Goal: Use online tool/utility: Utilize a website feature to perform a specific function

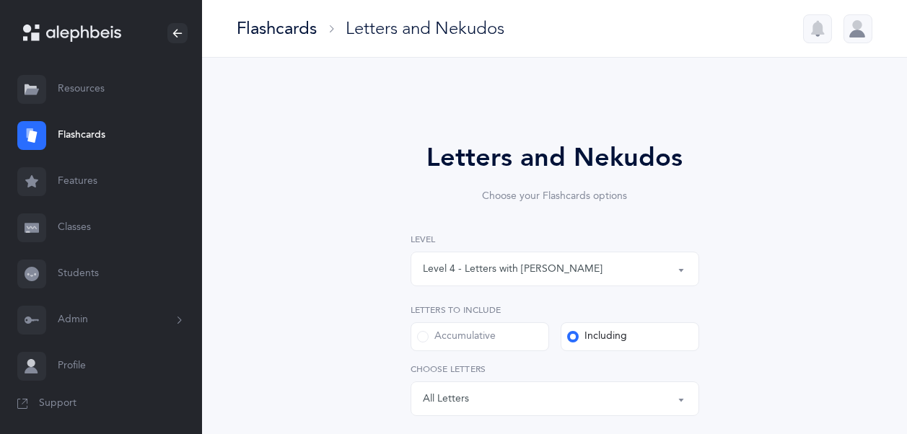
select select "4"
select select "28"
select select "single"
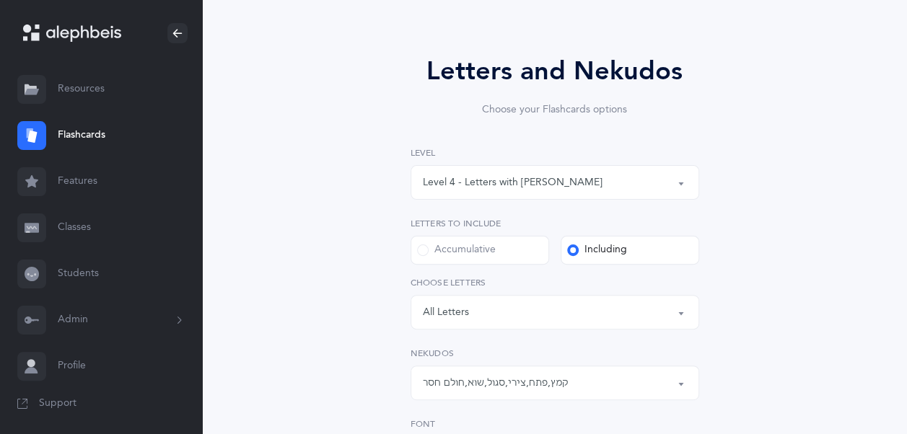
scroll to position [217, 0]
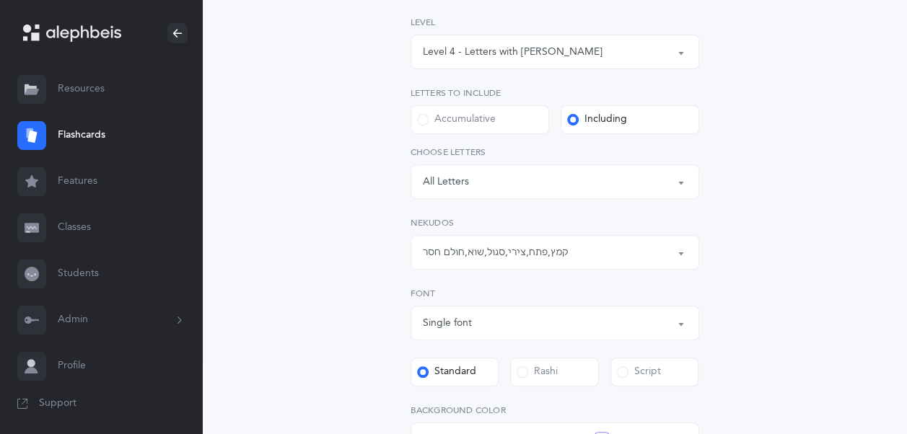
click at [528, 250] on div "קמץ , פתח , צירי , סגול , שוא , חולם חסר" at bounding box center [496, 252] width 146 height 15
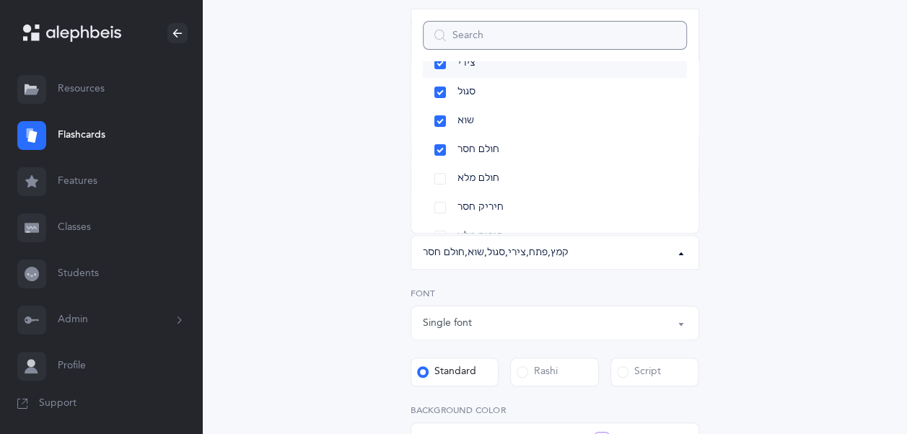
scroll to position [116, 0]
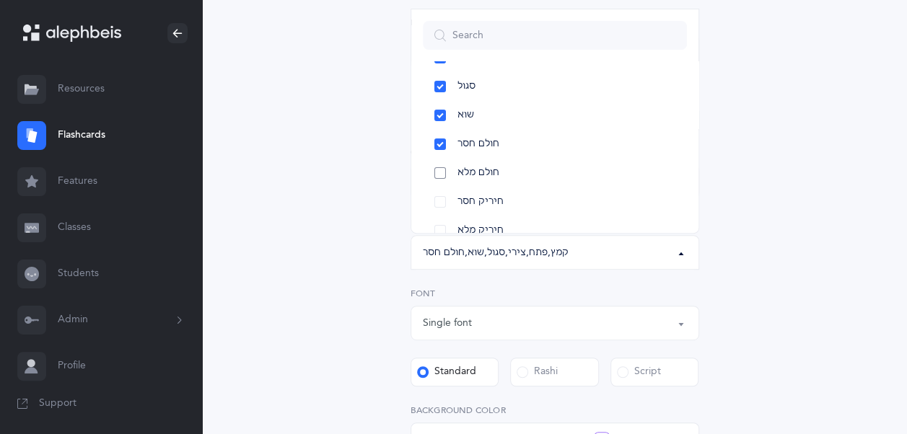
click at [450, 175] on link "חולם מלא" at bounding box center [555, 173] width 264 height 29
click at [442, 199] on link "חיריק חסר" at bounding box center [555, 202] width 264 height 29
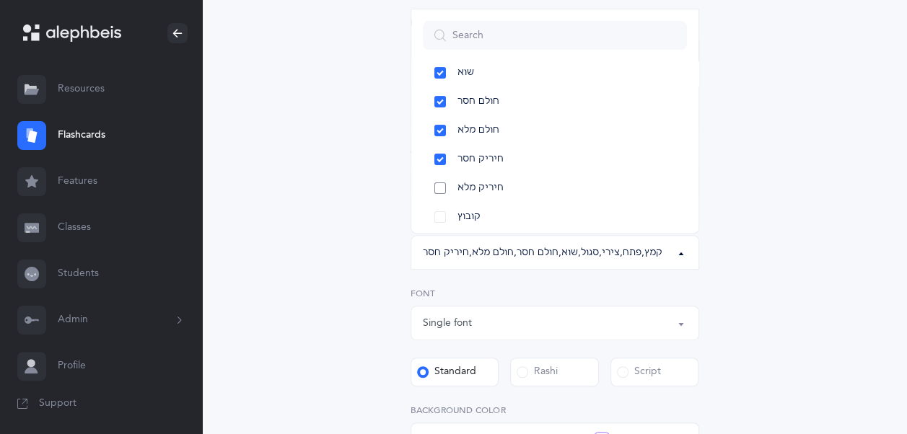
click at [441, 187] on link "חיריק מלא" at bounding box center [555, 188] width 264 height 29
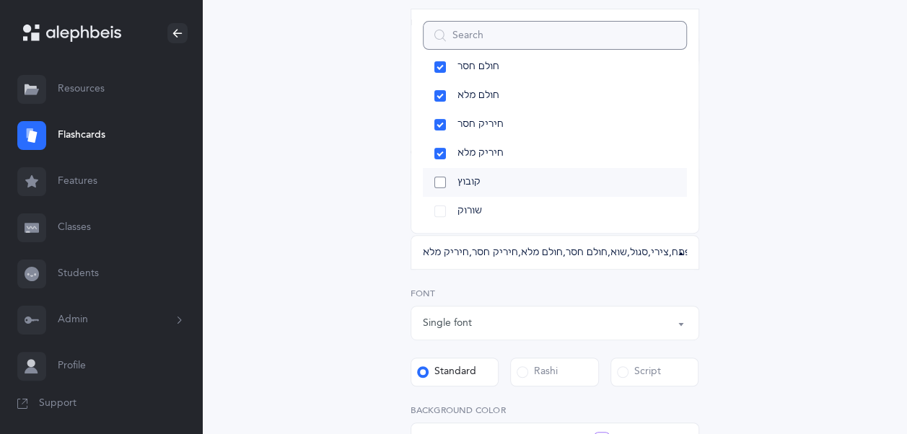
scroll to position [194, 0]
click at [439, 182] on link "קובוץ" at bounding box center [555, 181] width 264 height 29
click at [439, 216] on link "שורוק" at bounding box center [555, 210] width 264 height 29
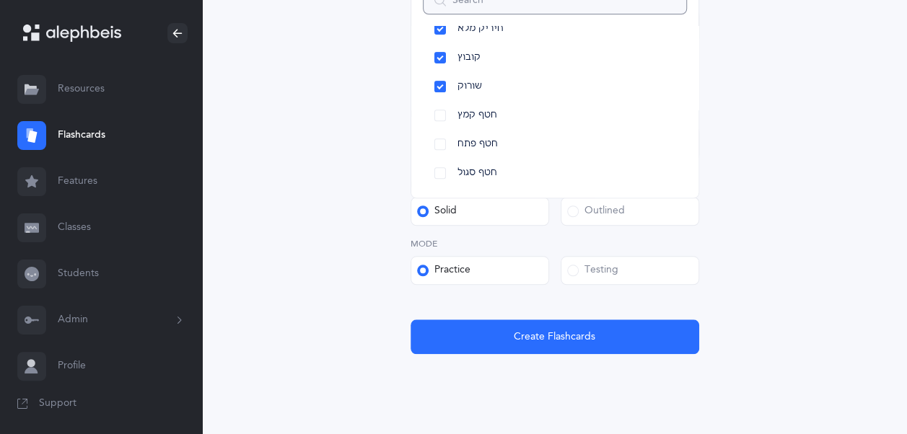
scroll to position [517, 0]
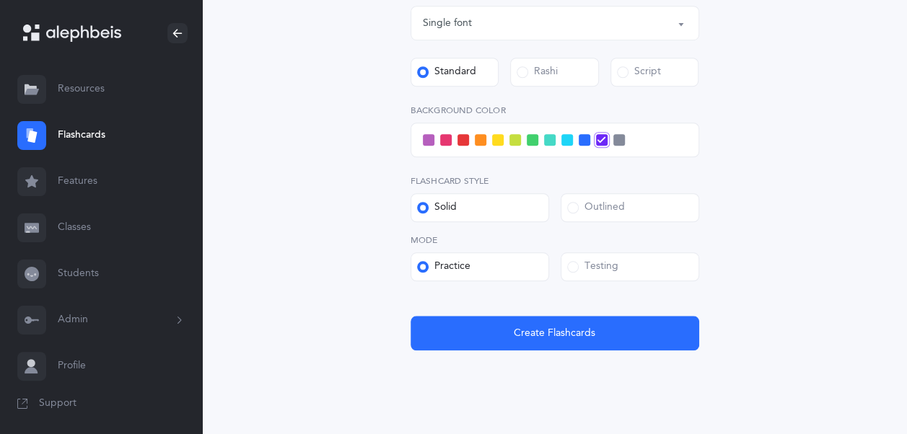
click at [498, 141] on span at bounding box center [498, 140] width 12 height 12
click at [0, 0] on input "checkbox" at bounding box center [0, 0] width 0 height 0
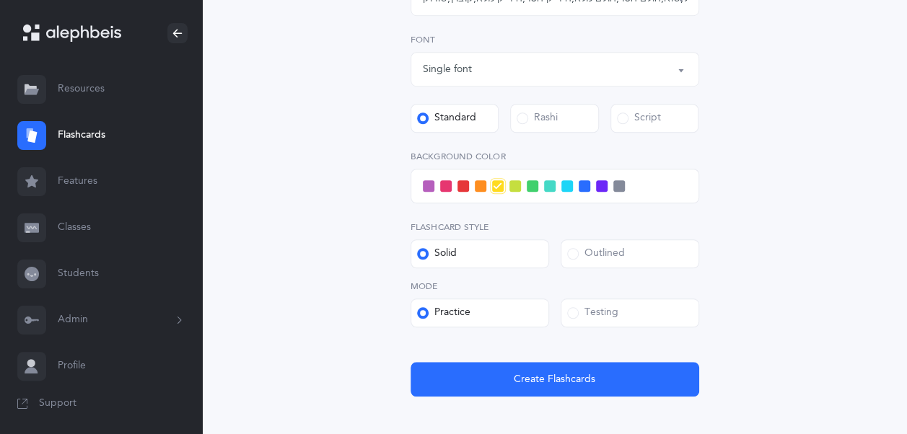
scroll to position [549, 0]
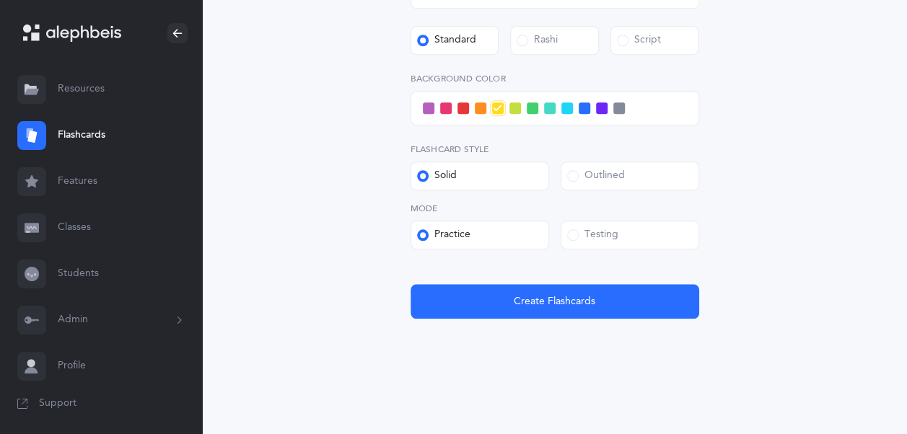
click at [593, 185] on label "Outlined" at bounding box center [629, 176] width 138 height 29
click at [0, 0] on input "Outlined" at bounding box center [0, 0] width 0 height 0
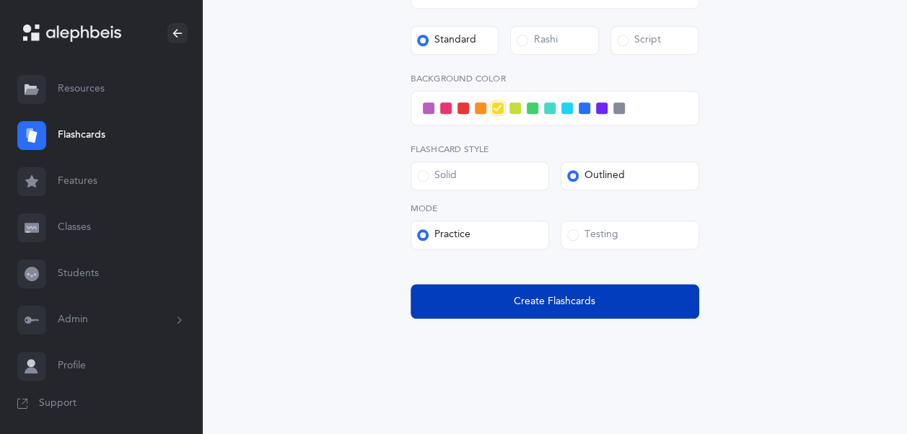
click at [538, 309] on button "Create Flashcards" at bounding box center [554, 301] width 289 height 35
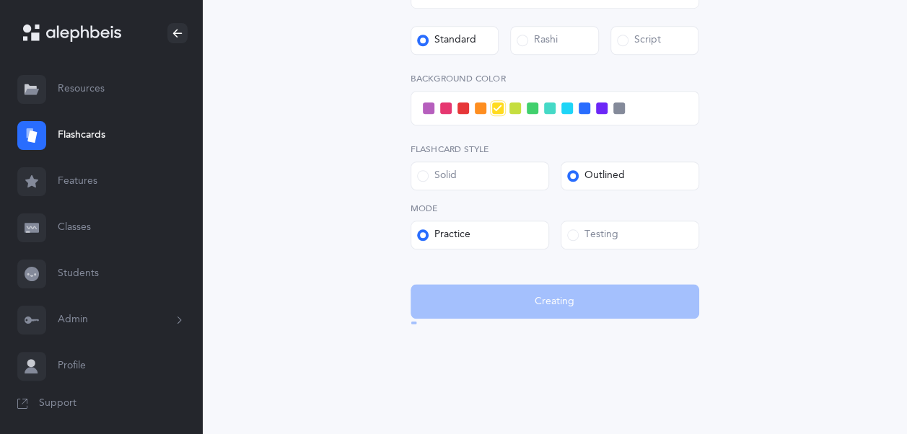
scroll to position [0, 0]
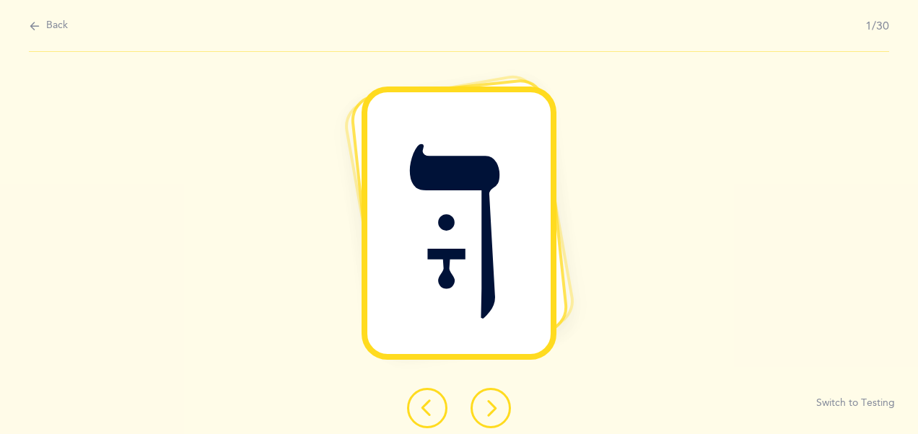
click at [485, 402] on icon at bounding box center [490, 408] width 17 height 17
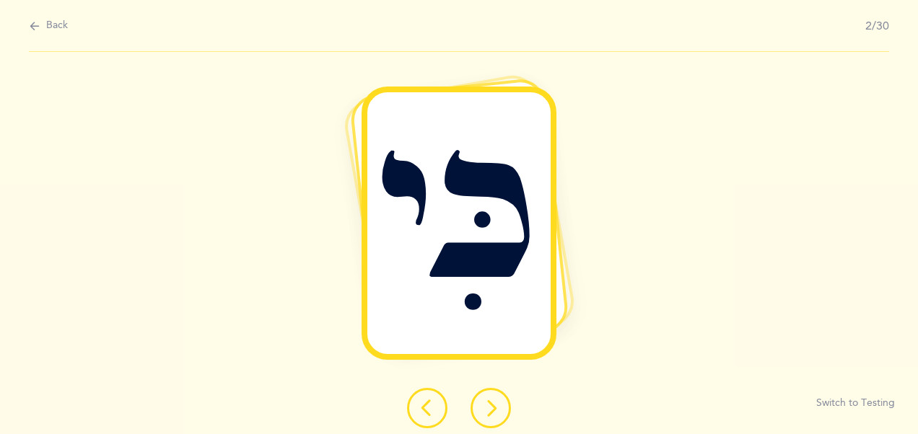
click at [485, 403] on icon at bounding box center [490, 408] width 17 height 17
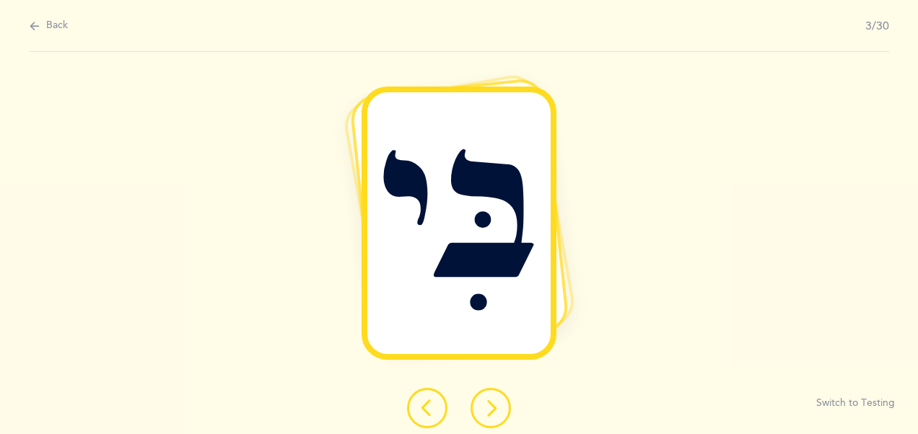
click at [486, 404] on icon at bounding box center [490, 408] width 17 height 17
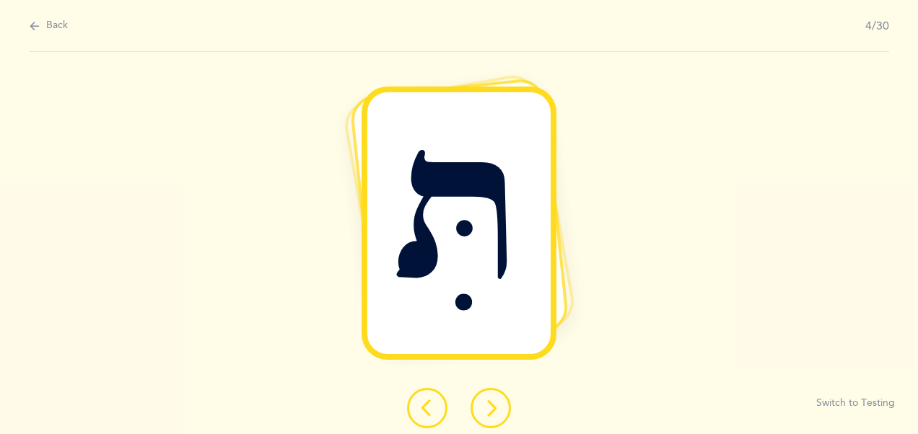
click at [486, 408] on icon at bounding box center [490, 408] width 17 height 17
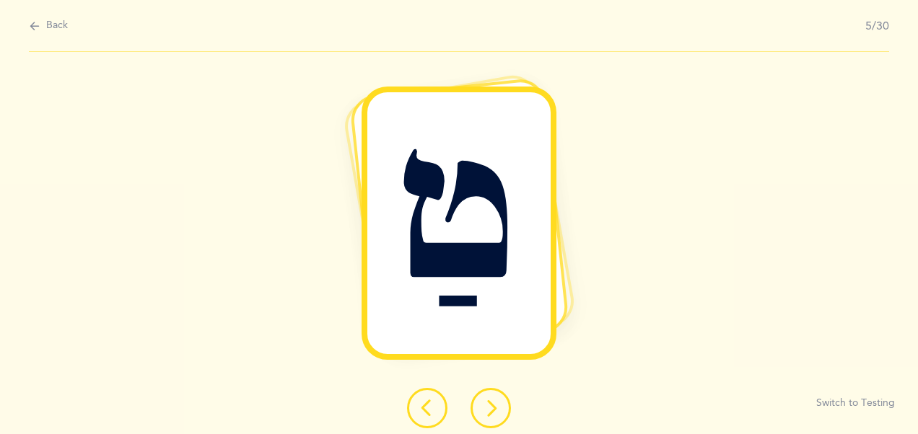
click at [491, 402] on icon at bounding box center [490, 408] width 17 height 17
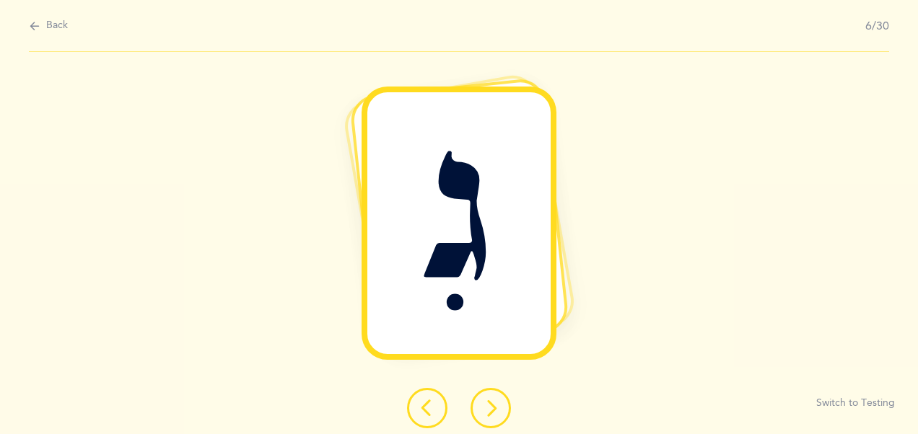
click at [481, 405] on button at bounding box center [490, 408] width 40 height 40
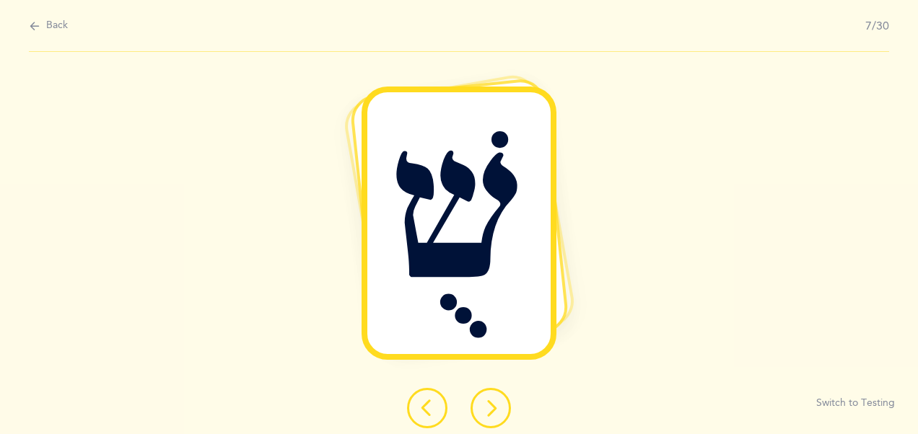
click at [485, 400] on icon at bounding box center [490, 408] width 17 height 17
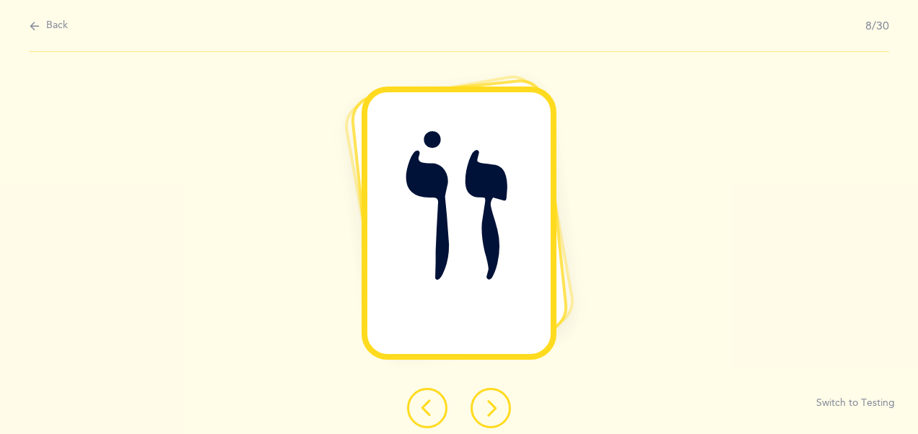
click at [484, 405] on icon at bounding box center [490, 408] width 17 height 17
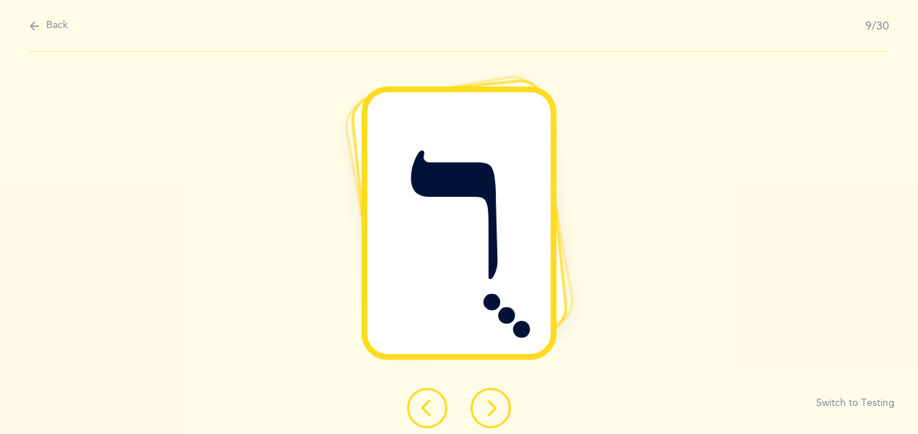
click at [488, 410] on icon at bounding box center [490, 408] width 17 height 17
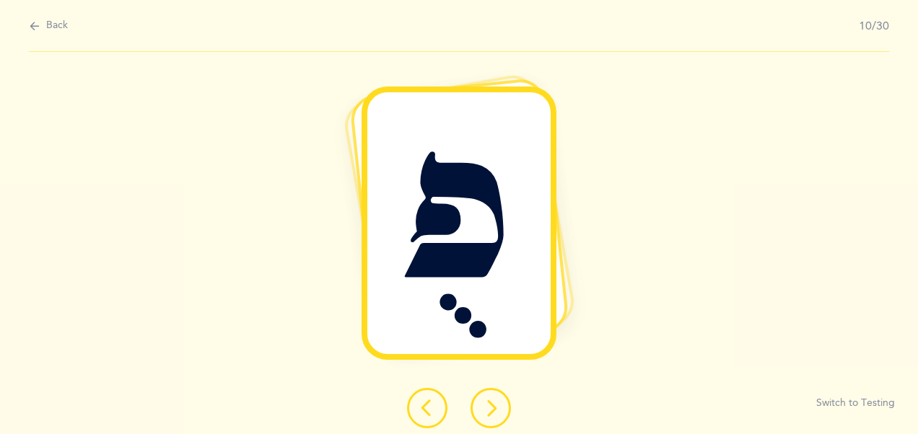
click at [493, 407] on icon at bounding box center [490, 408] width 17 height 17
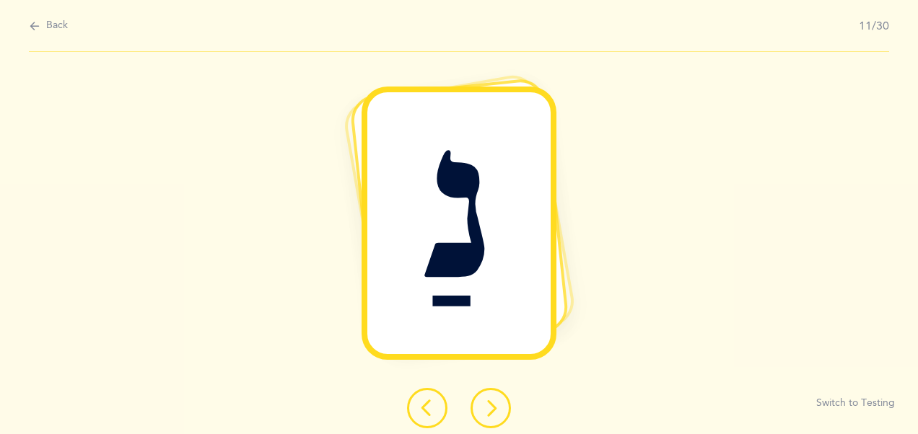
click at [487, 403] on icon at bounding box center [490, 408] width 17 height 17
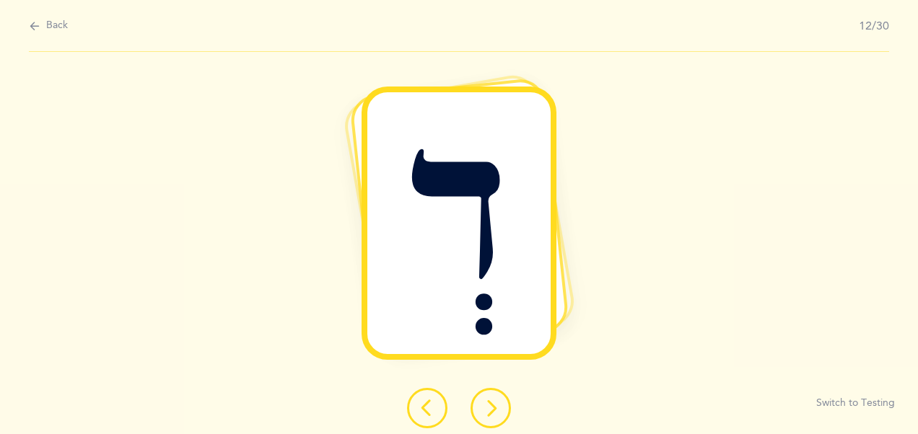
click at [483, 404] on icon at bounding box center [490, 408] width 17 height 17
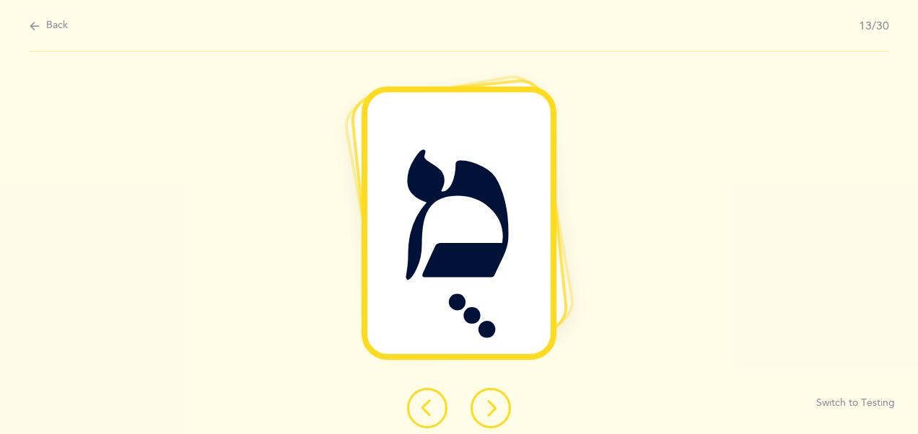
click at [482, 404] on icon at bounding box center [490, 408] width 17 height 17
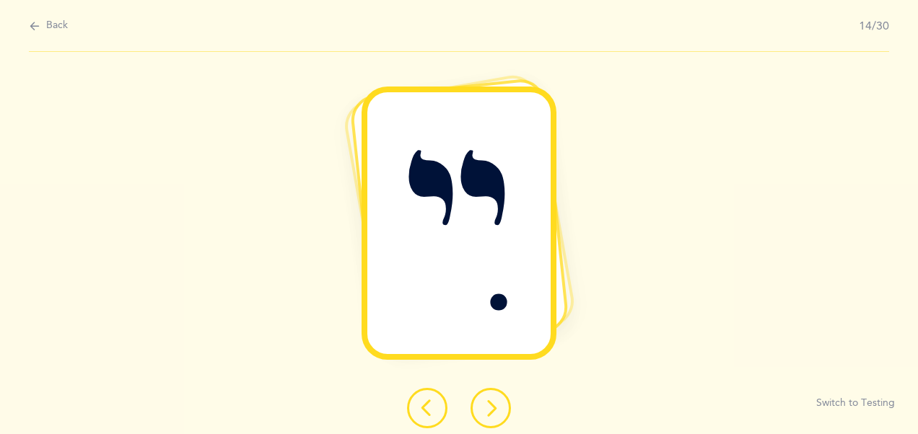
click at [494, 407] on icon at bounding box center [490, 408] width 17 height 17
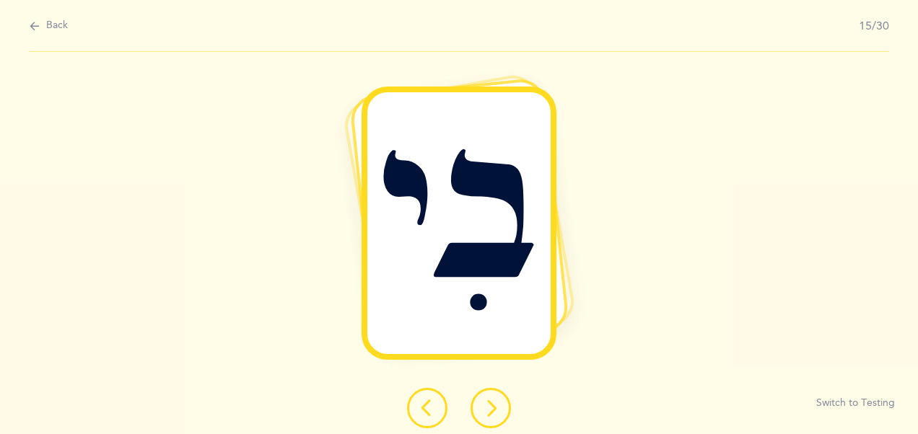
click at [489, 408] on icon at bounding box center [490, 408] width 17 height 17
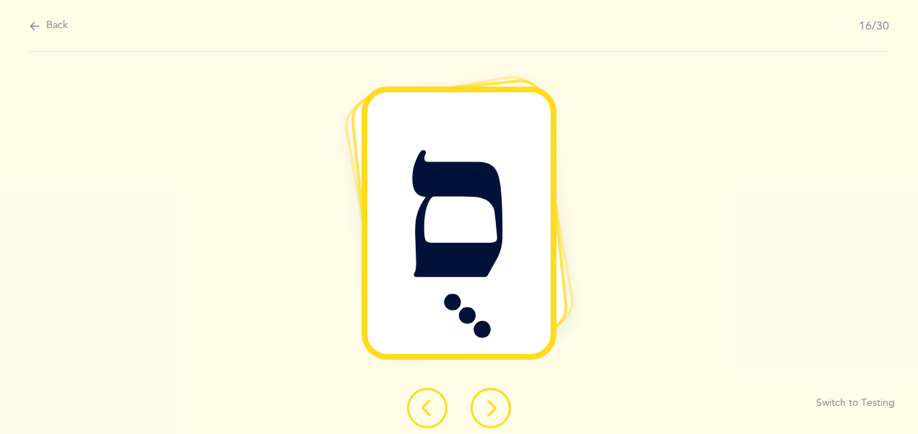
click at [491, 407] on icon at bounding box center [490, 408] width 17 height 17
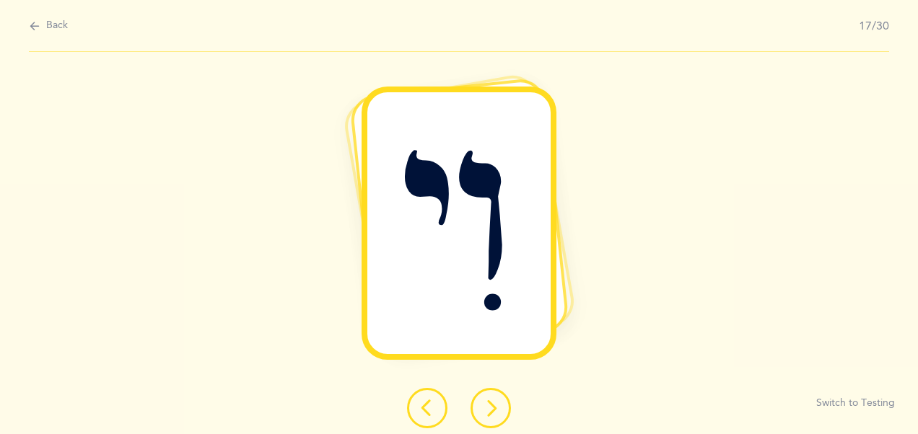
click at [482, 410] on icon at bounding box center [490, 408] width 17 height 17
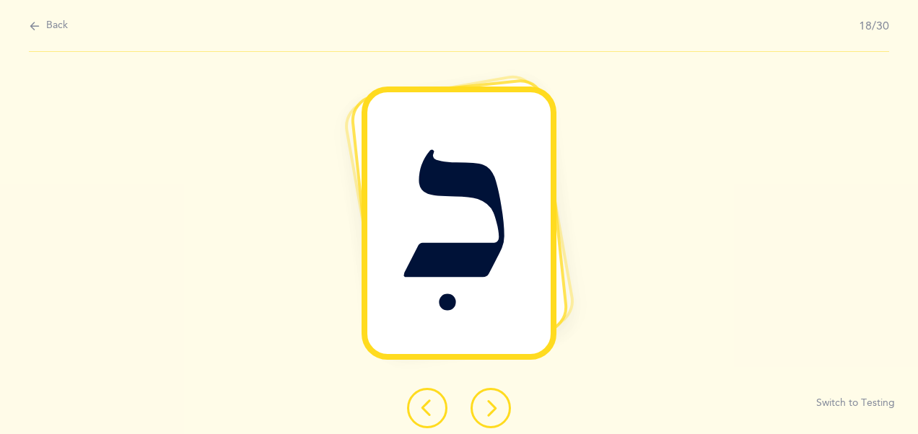
click at [489, 413] on icon at bounding box center [490, 408] width 17 height 17
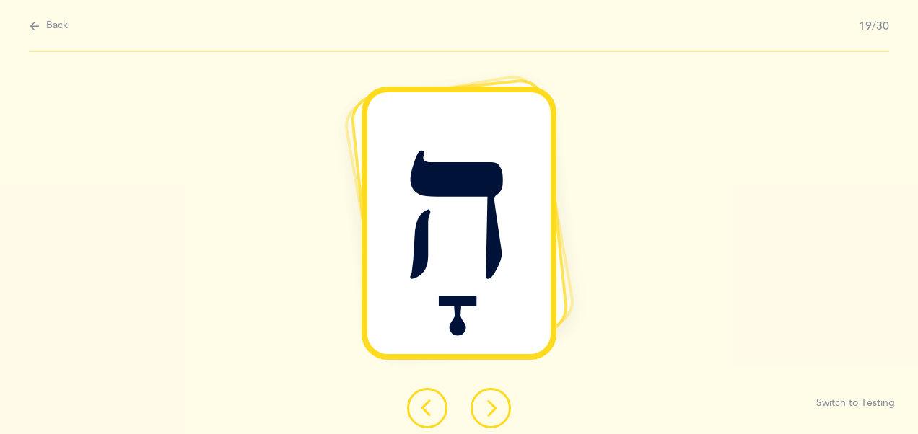
click at [486, 408] on icon at bounding box center [490, 408] width 17 height 17
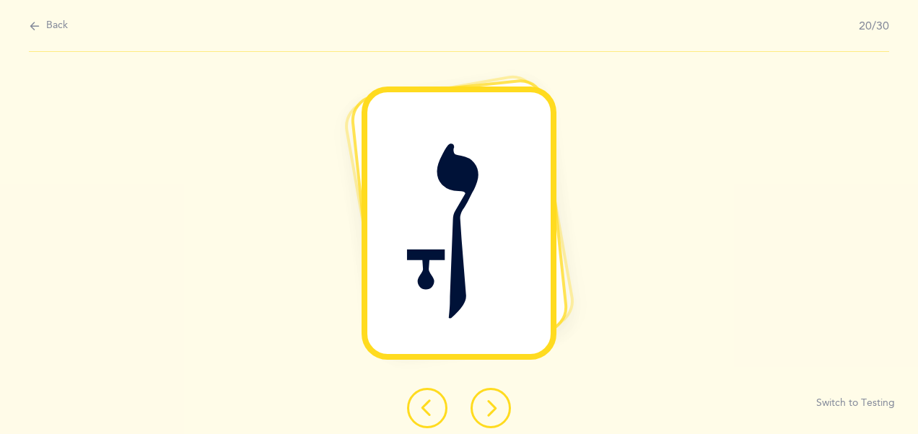
click at [491, 413] on icon at bounding box center [490, 408] width 17 height 17
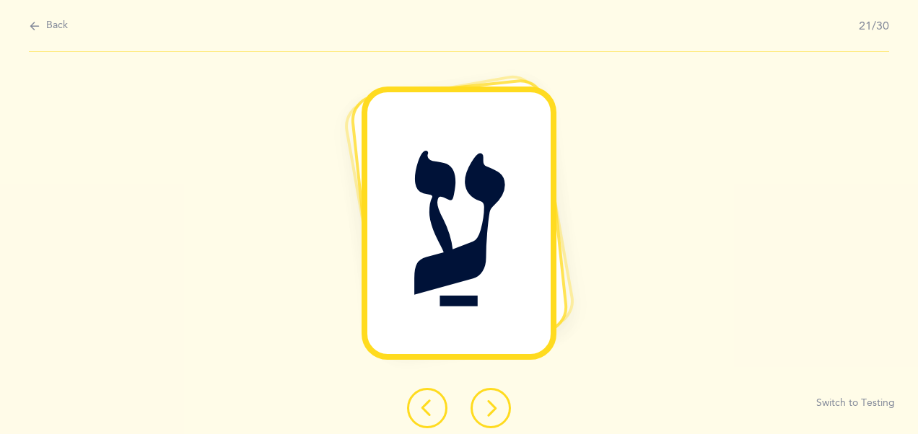
click at [491, 413] on icon at bounding box center [490, 408] width 17 height 17
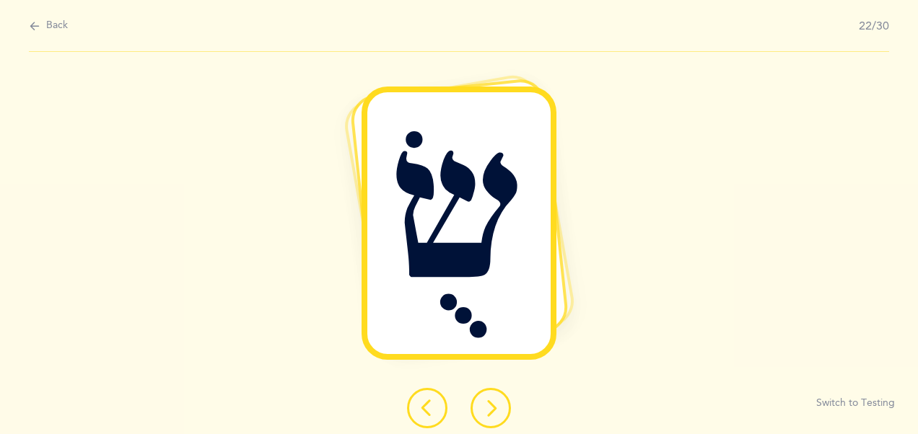
click at [484, 407] on icon at bounding box center [490, 408] width 17 height 17
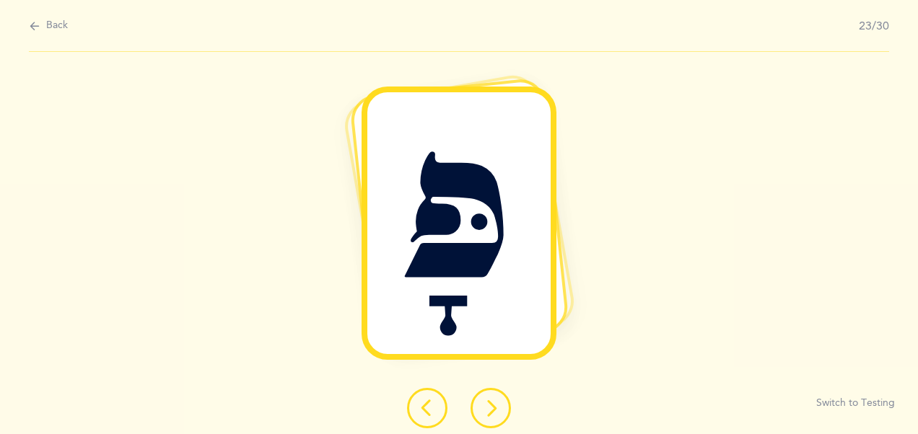
click at [490, 404] on icon at bounding box center [490, 408] width 17 height 17
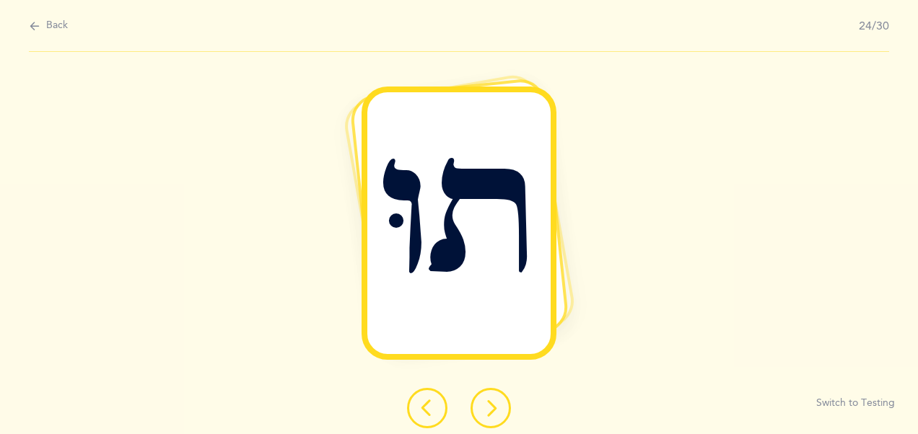
click at [486, 401] on icon at bounding box center [490, 408] width 17 height 17
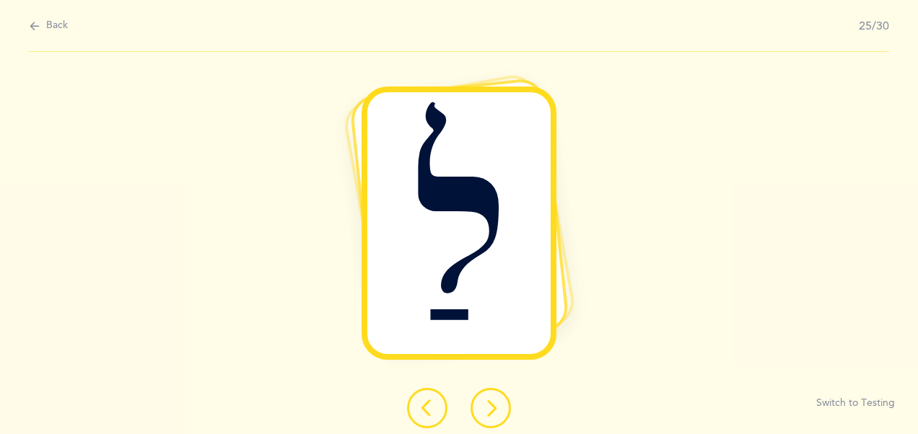
click at [490, 408] on icon at bounding box center [490, 408] width 17 height 17
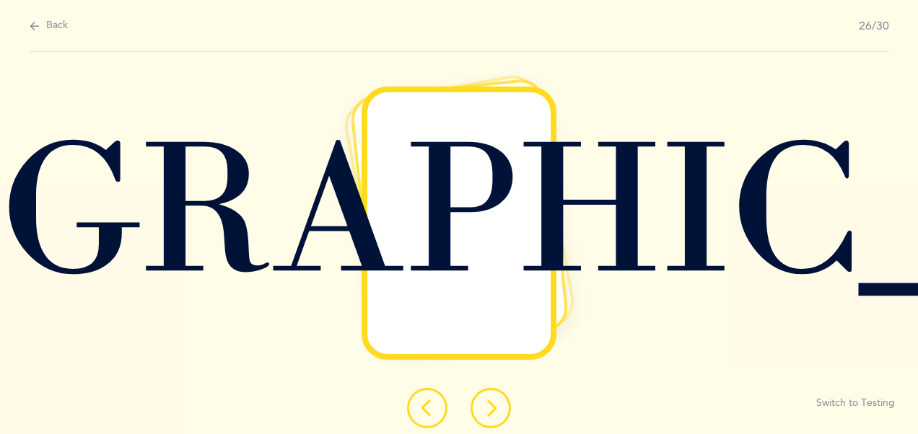
click at [486, 405] on icon at bounding box center [490, 408] width 17 height 17
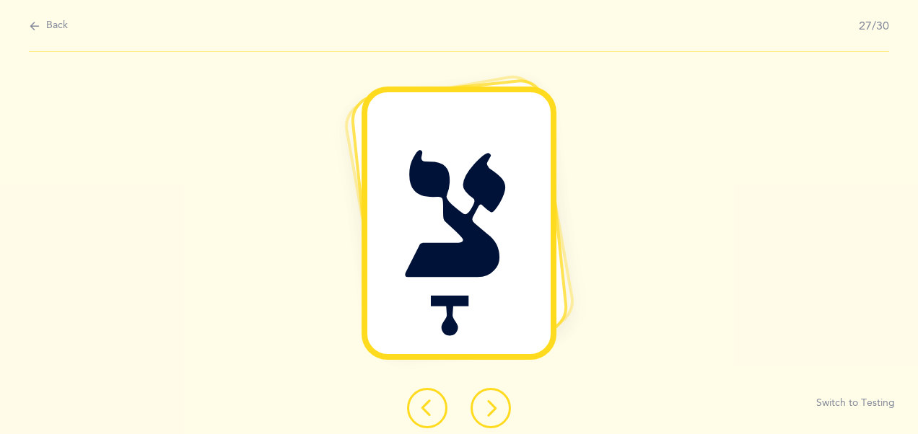
click at [485, 402] on icon at bounding box center [490, 408] width 17 height 17
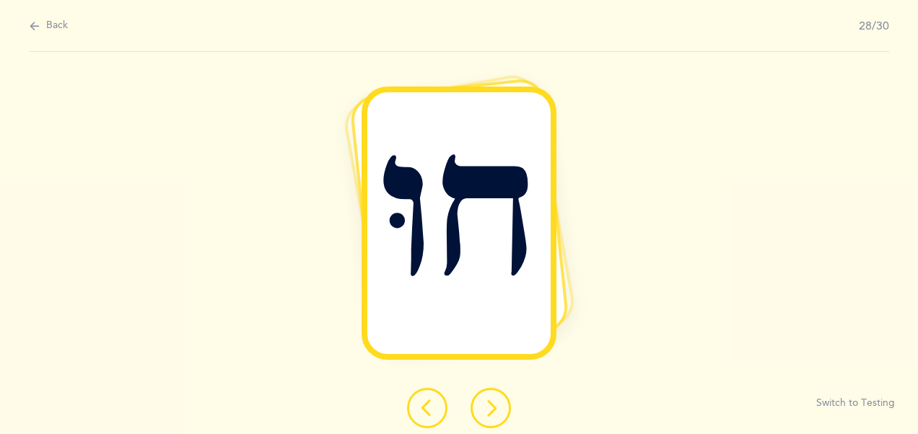
click at [489, 405] on icon at bounding box center [490, 408] width 17 height 17
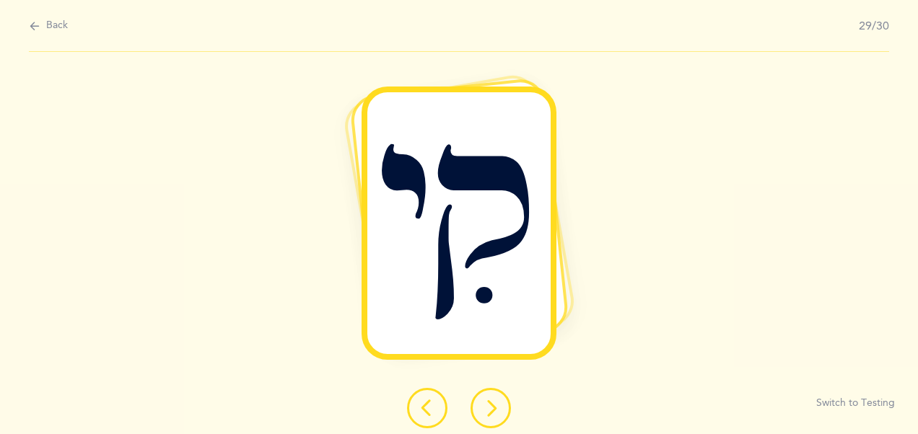
click at [479, 407] on button at bounding box center [490, 408] width 40 height 40
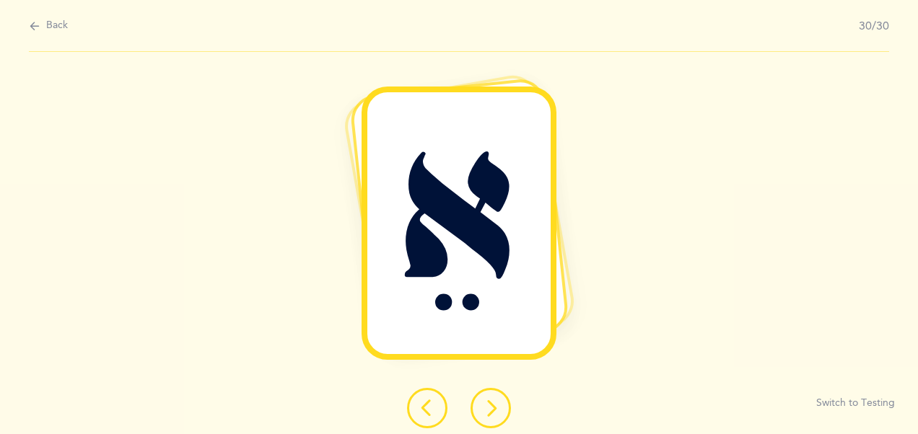
click at [478, 407] on button at bounding box center [490, 408] width 40 height 40
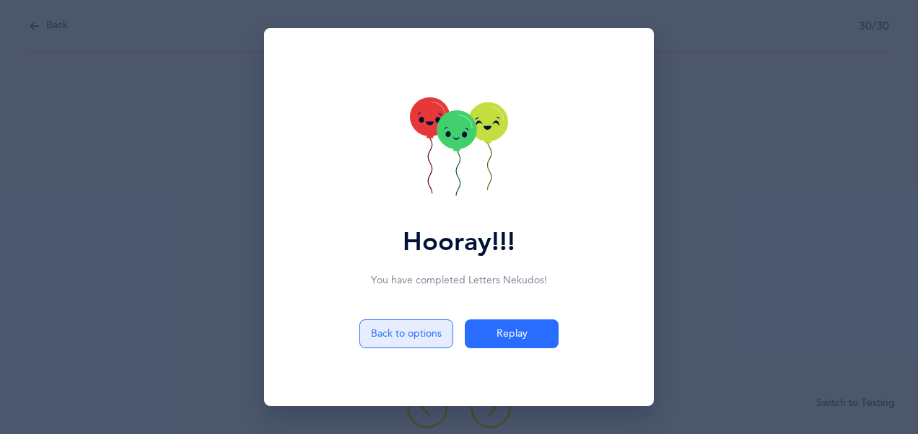
click at [384, 343] on button "Back to options" at bounding box center [406, 334] width 94 height 29
select select "4"
select select "28"
select select "single"
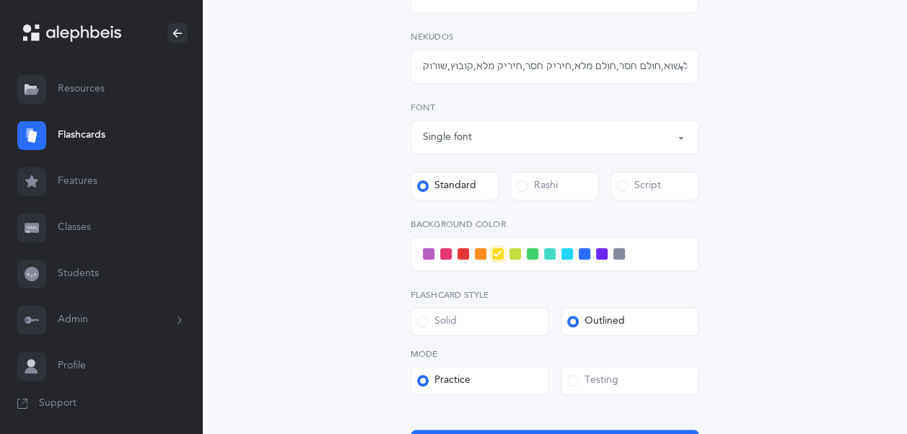
scroll to position [404, 0]
click at [602, 257] on span at bounding box center [602, 253] width 12 height 12
click at [0, 0] on input "checkbox" at bounding box center [0, 0] width 0 height 0
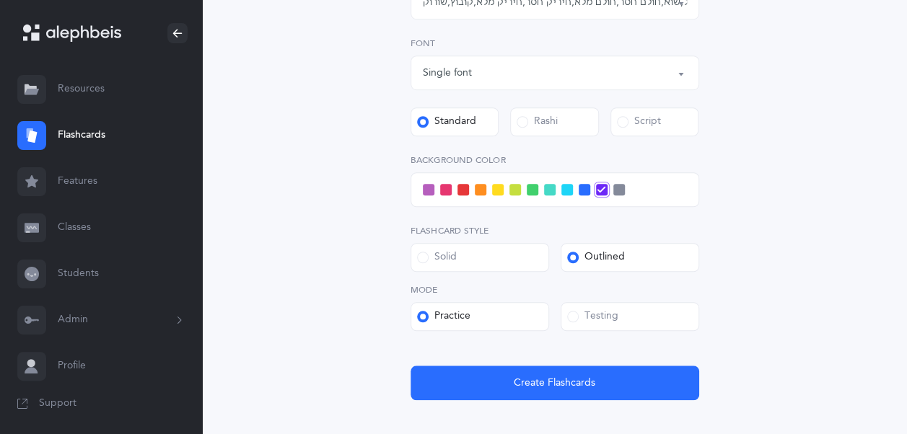
scroll to position [469, 0]
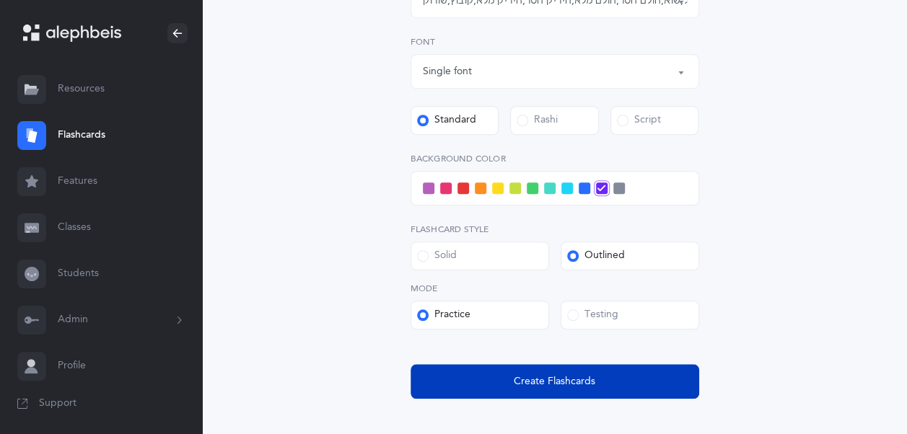
click at [591, 392] on button "Create Flashcards" at bounding box center [554, 381] width 289 height 35
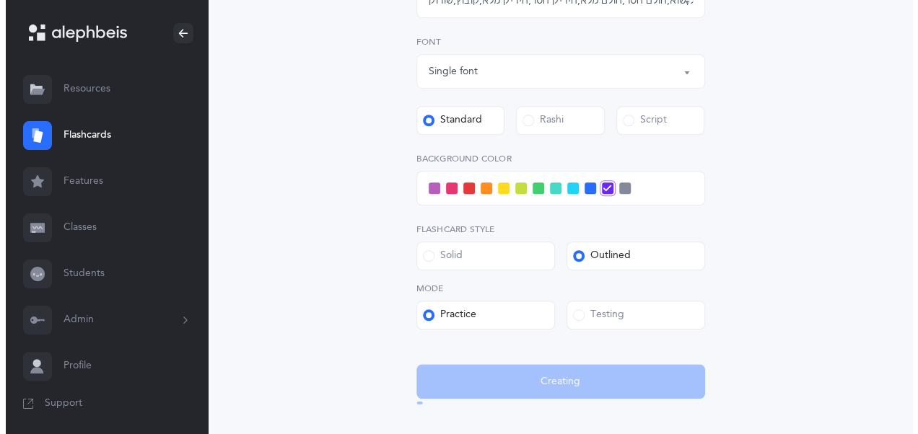
scroll to position [0, 0]
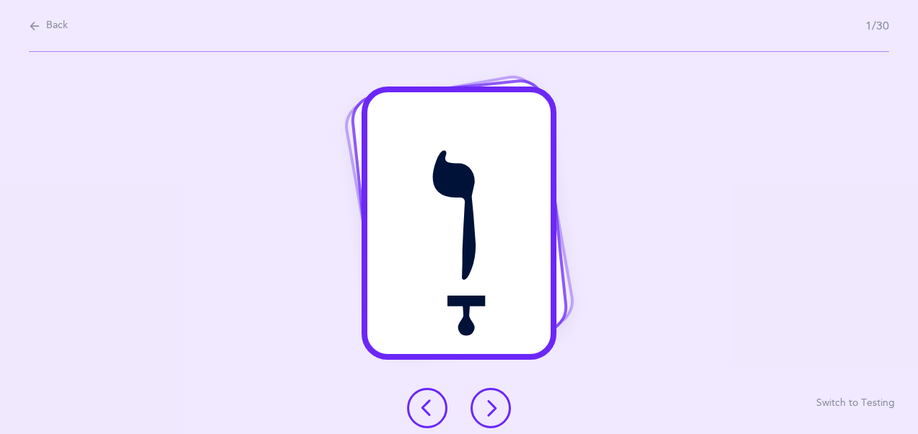
click at [488, 403] on icon at bounding box center [490, 408] width 17 height 17
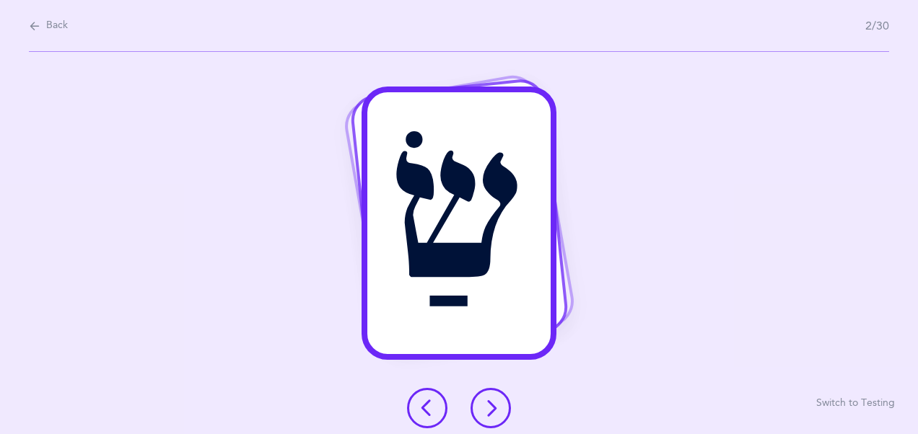
click at [488, 408] on icon at bounding box center [490, 408] width 17 height 17
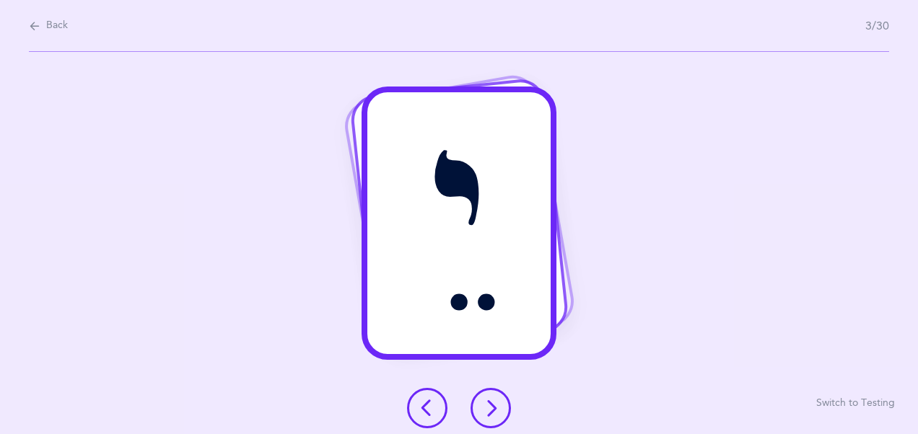
click at [473, 398] on button at bounding box center [490, 408] width 40 height 40
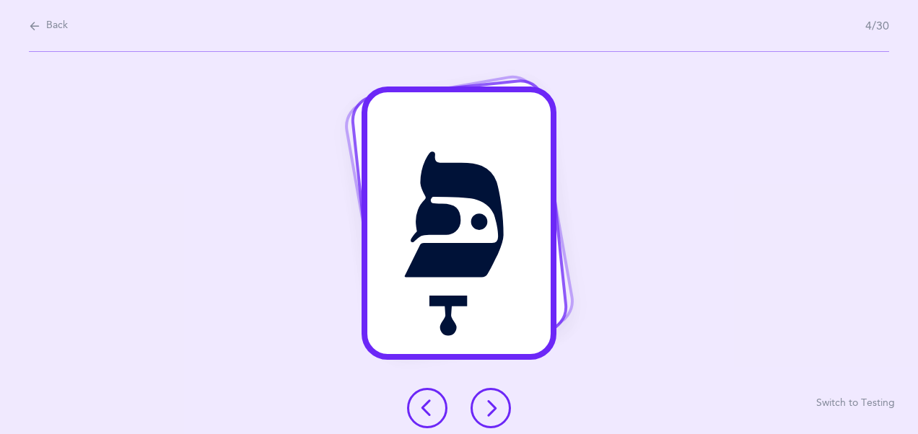
click at [485, 408] on icon at bounding box center [490, 408] width 17 height 17
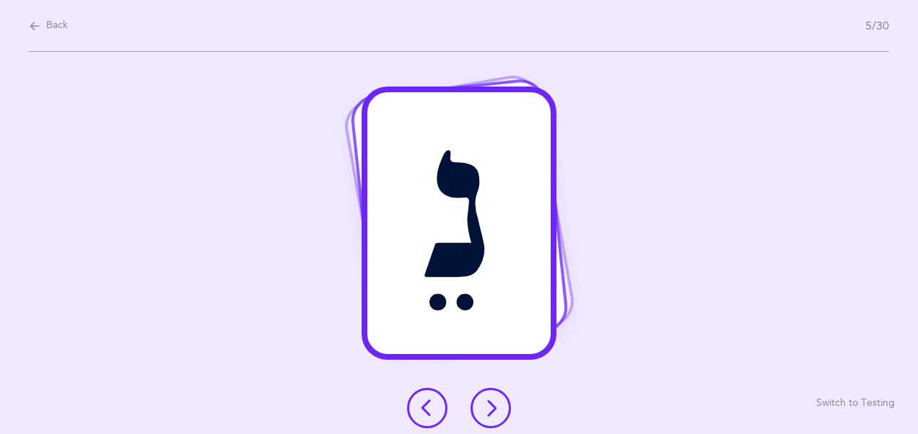
click at [496, 410] on icon at bounding box center [490, 408] width 17 height 17
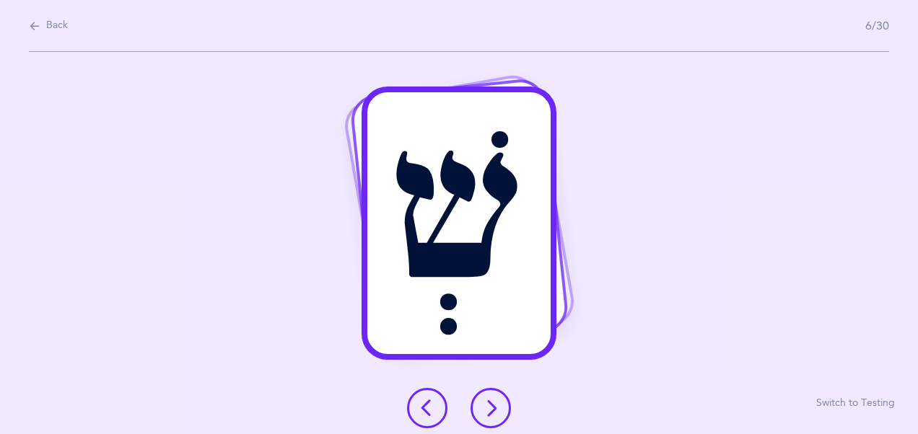
click at [485, 406] on icon at bounding box center [490, 408] width 17 height 17
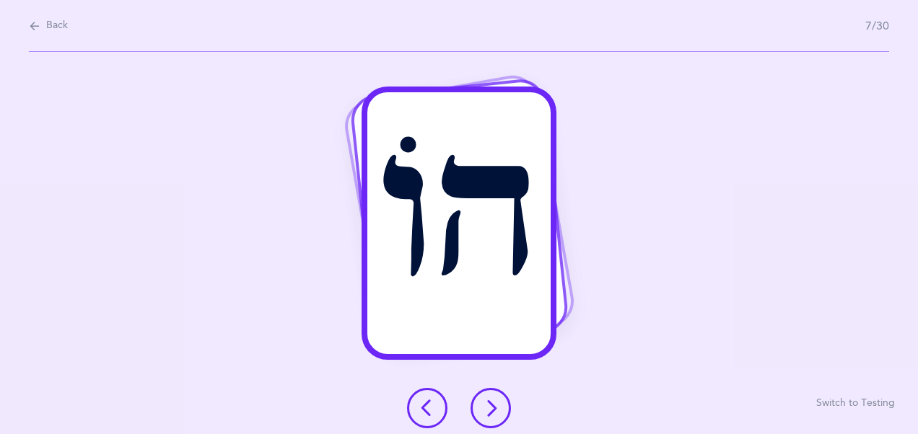
click at [493, 405] on icon at bounding box center [490, 408] width 17 height 17
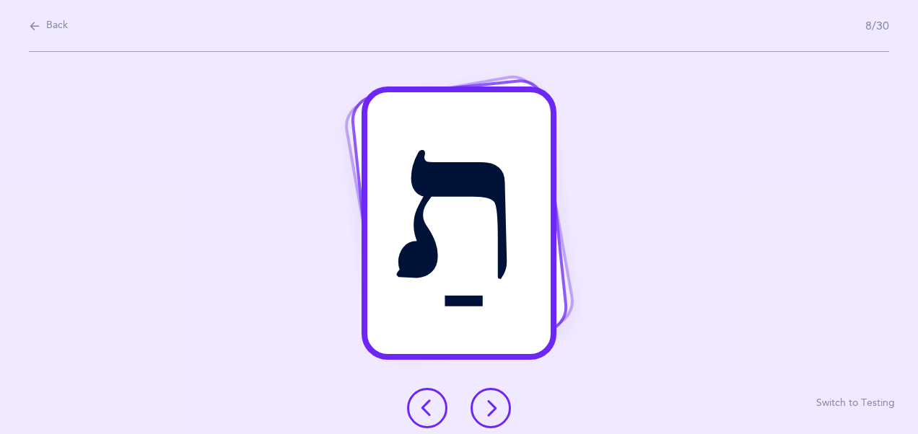
click at [486, 402] on icon at bounding box center [490, 408] width 17 height 17
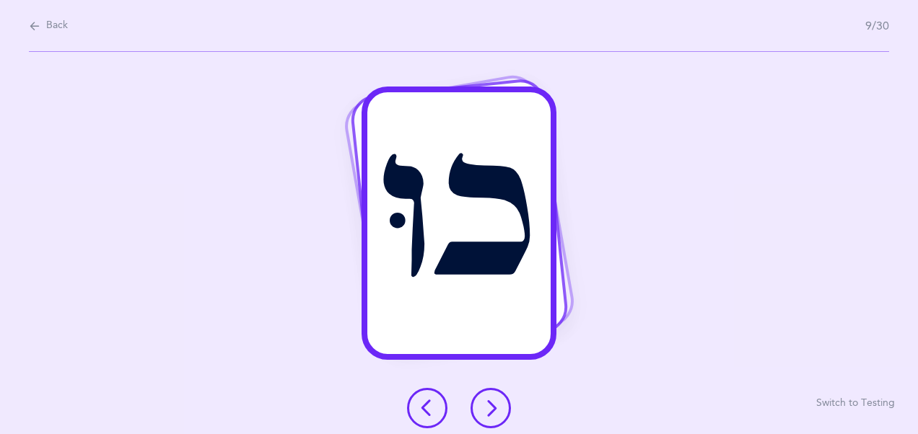
click at [485, 404] on icon at bounding box center [490, 408] width 17 height 17
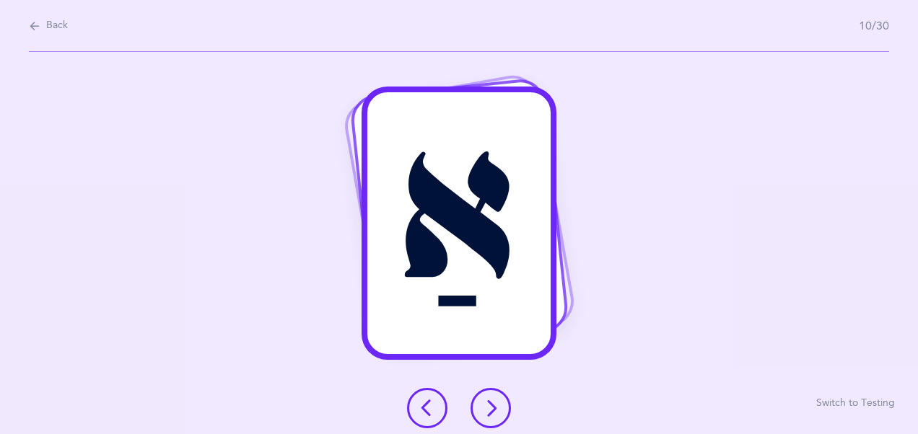
click at [492, 406] on icon at bounding box center [490, 408] width 17 height 17
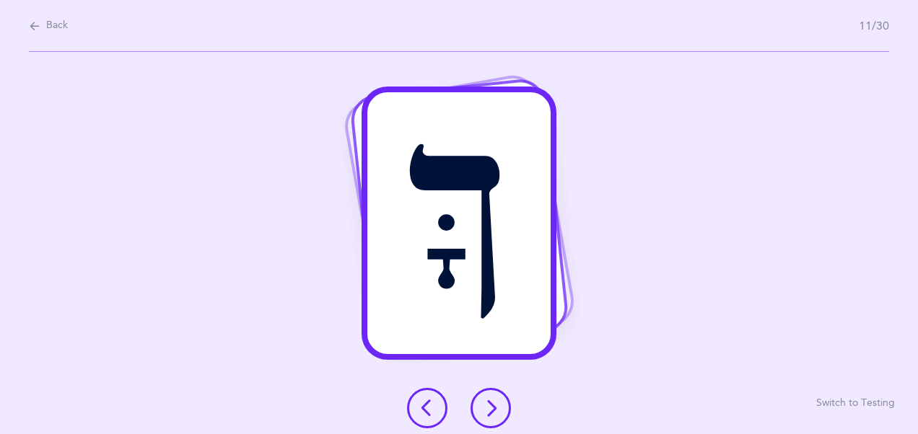
click at [491, 399] on button at bounding box center [490, 408] width 40 height 40
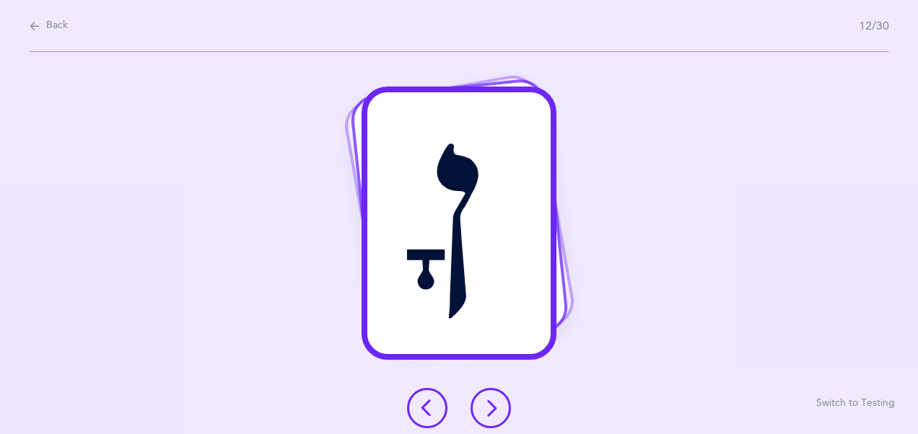
click at [488, 407] on icon at bounding box center [490, 408] width 17 height 17
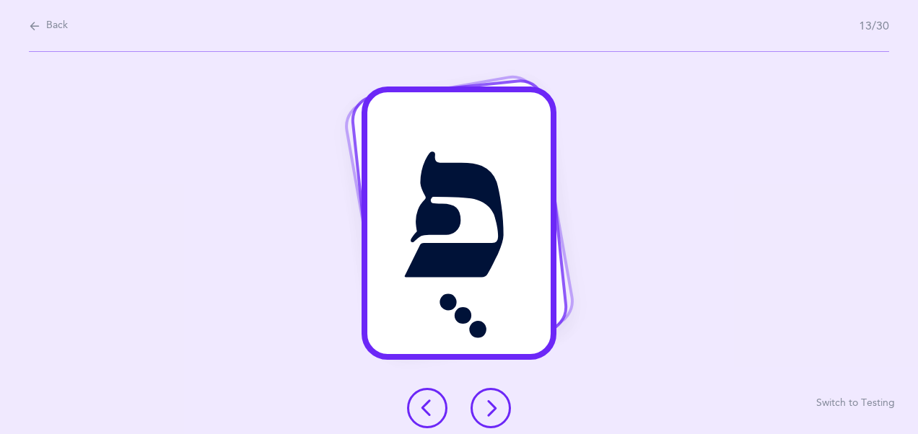
click at [482, 395] on button at bounding box center [490, 408] width 40 height 40
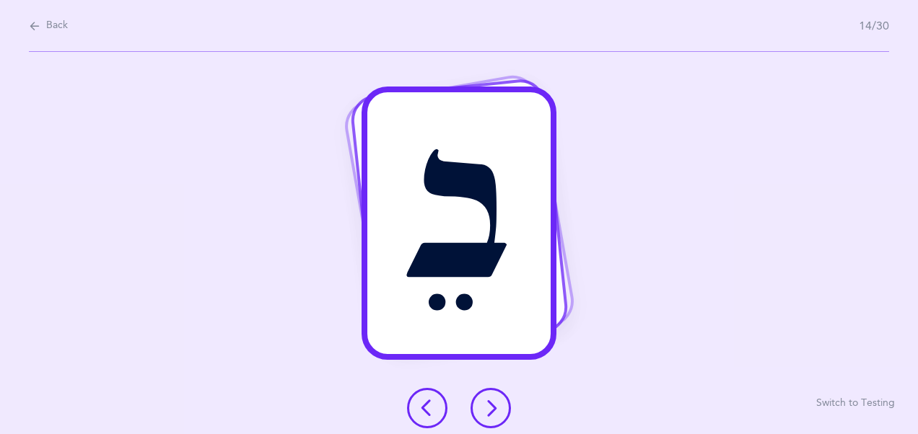
click at [472, 396] on div at bounding box center [458, 408] width 127 height 40
click at [485, 408] on icon at bounding box center [490, 408] width 17 height 17
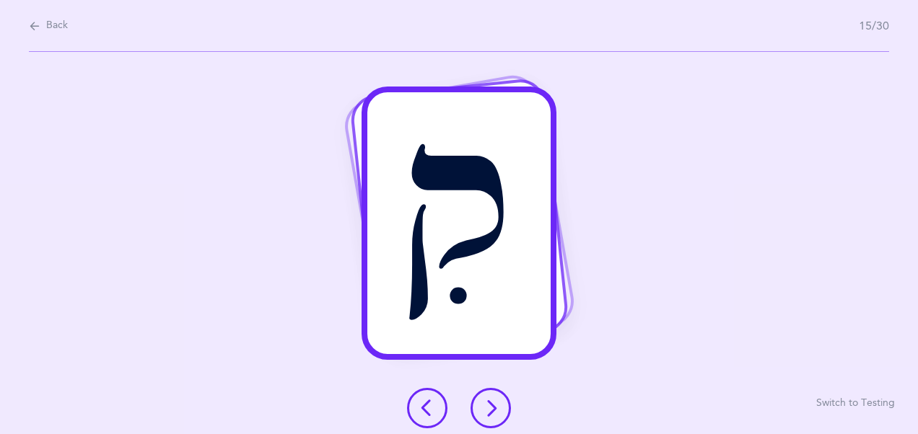
click at [488, 411] on icon at bounding box center [490, 408] width 17 height 17
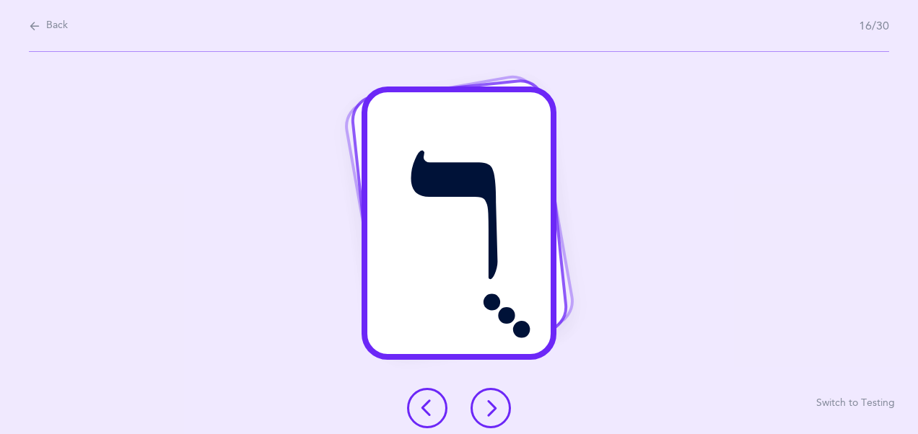
click at [492, 414] on icon at bounding box center [490, 408] width 17 height 17
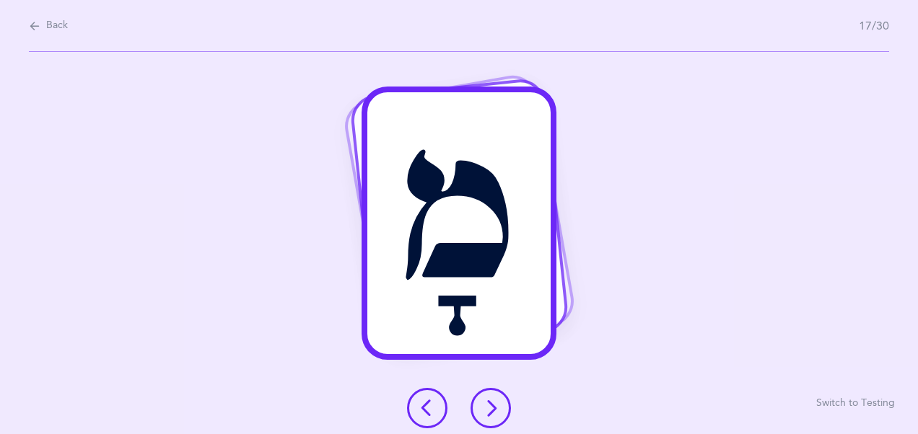
click at [487, 407] on icon at bounding box center [490, 408] width 17 height 17
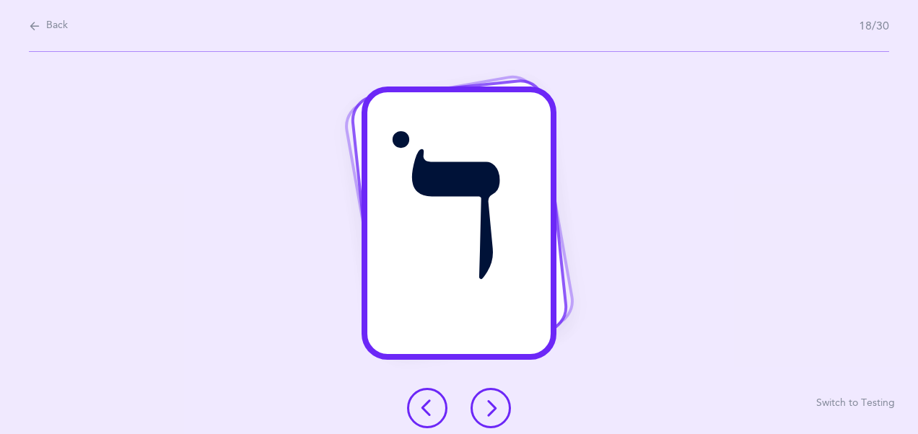
click at [498, 409] on icon at bounding box center [490, 408] width 17 height 17
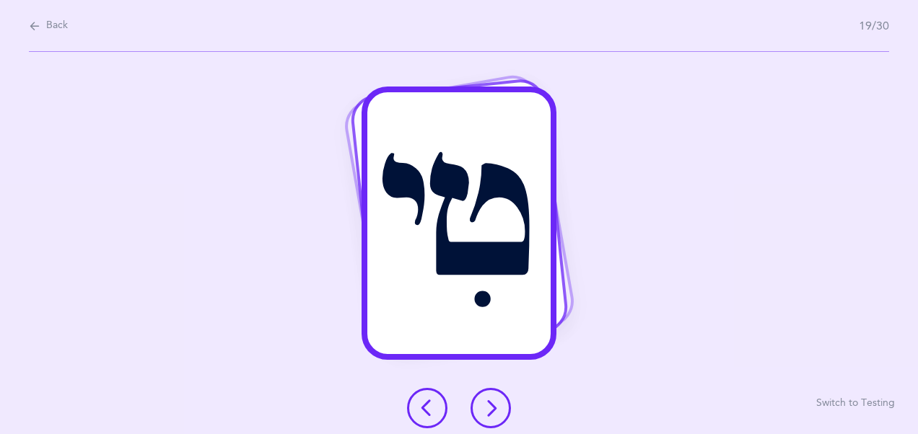
click at [488, 407] on icon at bounding box center [490, 408] width 17 height 17
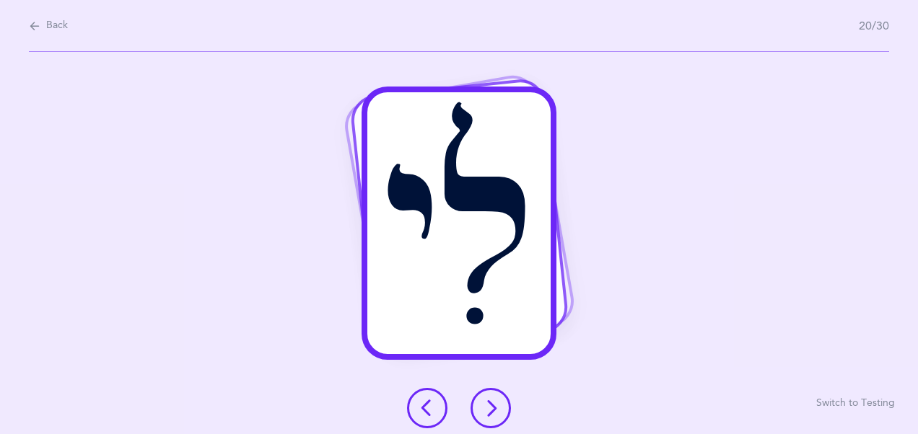
click at [483, 411] on icon at bounding box center [490, 408] width 17 height 17
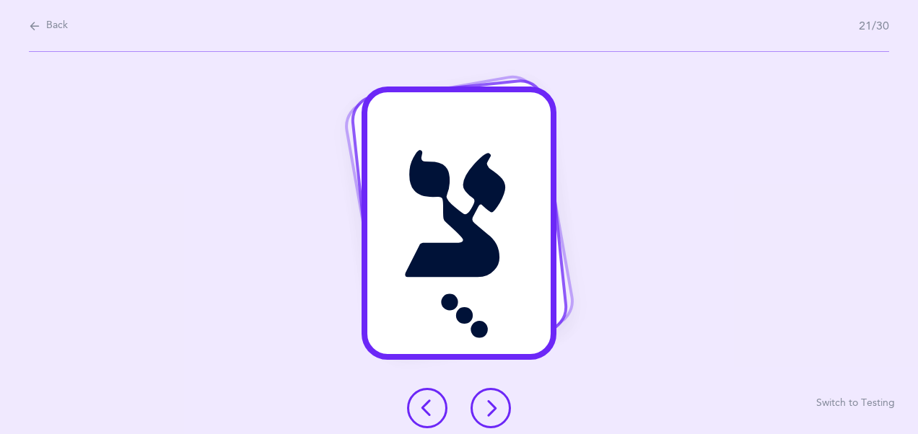
click at [482, 407] on icon at bounding box center [490, 408] width 17 height 17
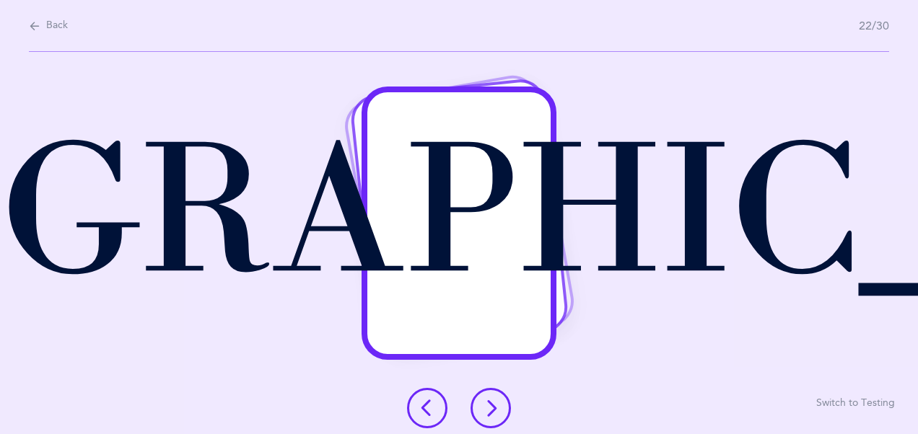
click at [482, 405] on icon at bounding box center [490, 408] width 17 height 17
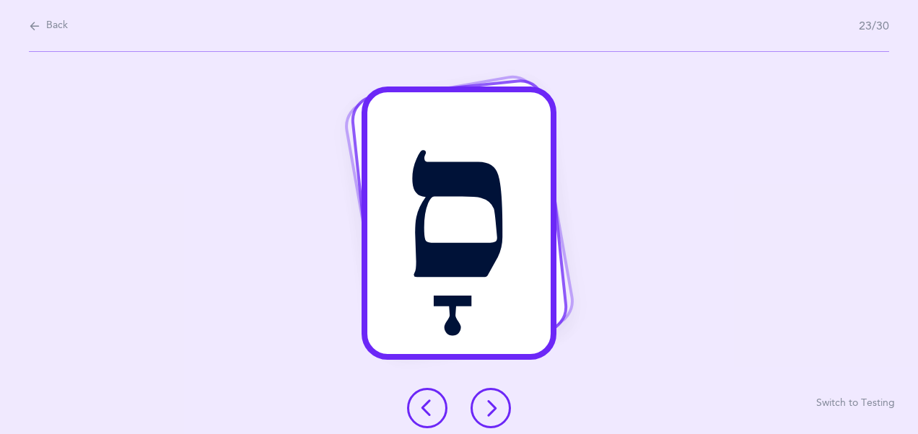
click at [492, 402] on icon at bounding box center [490, 408] width 17 height 17
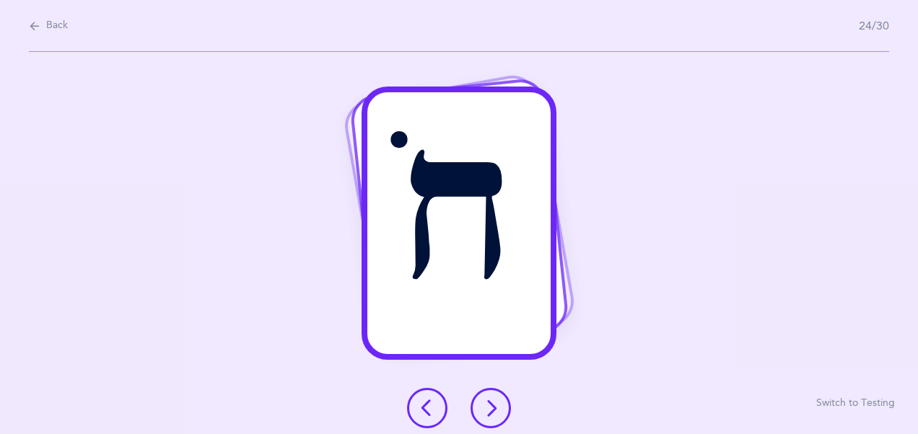
click at [492, 408] on icon at bounding box center [490, 408] width 17 height 17
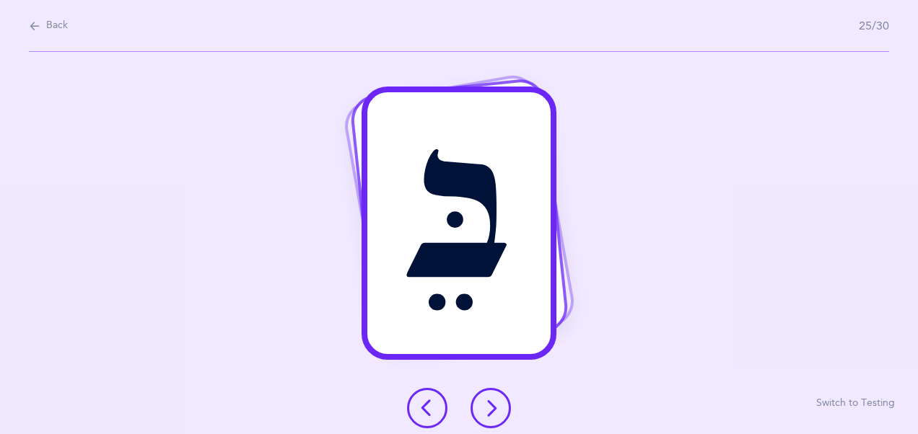
click at [487, 411] on icon at bounding box center [490, 408] width 17 height 17
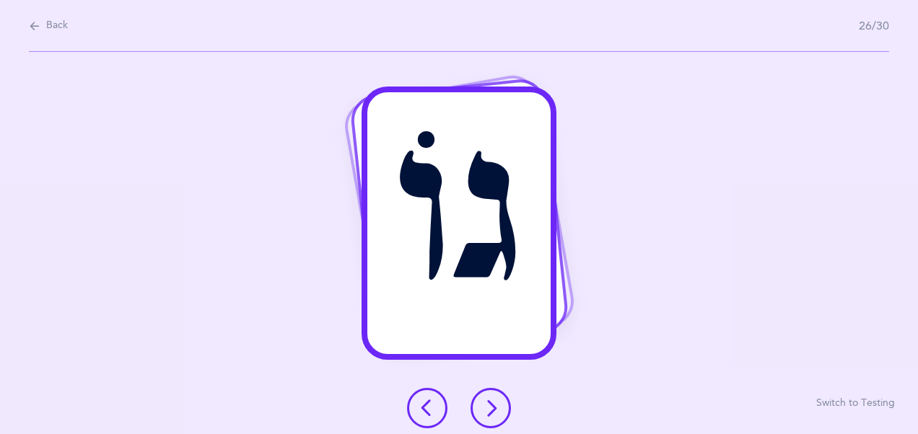
click at [490, 410] on icon at bounding box center [490, 408] width 17 height 17
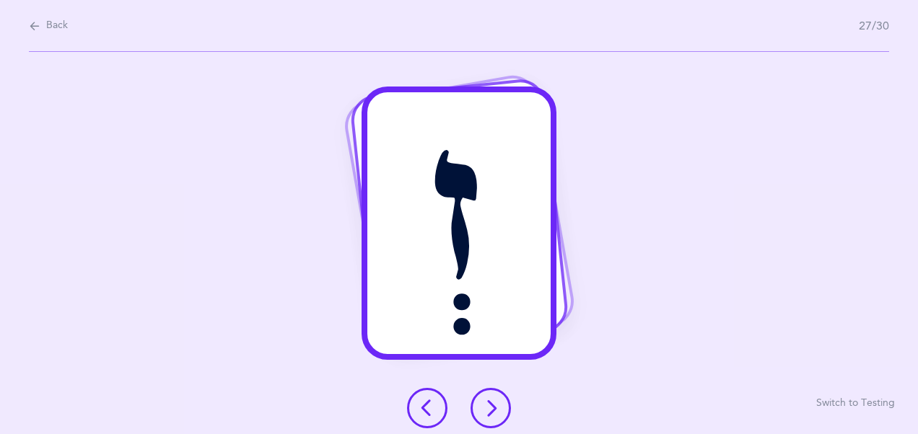
click at [499, 408] on button at bounding box center [490, 408] width 40 height 40
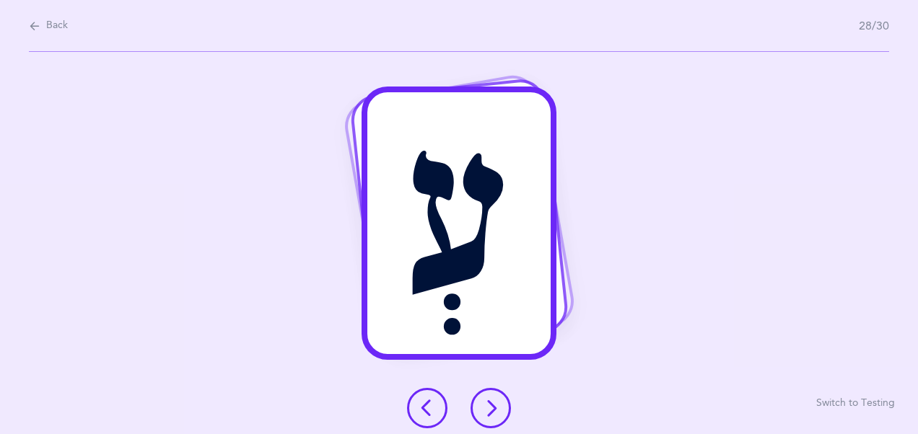
click at [485, 417] on button at bounding box center [490, 408] width 40 height 40
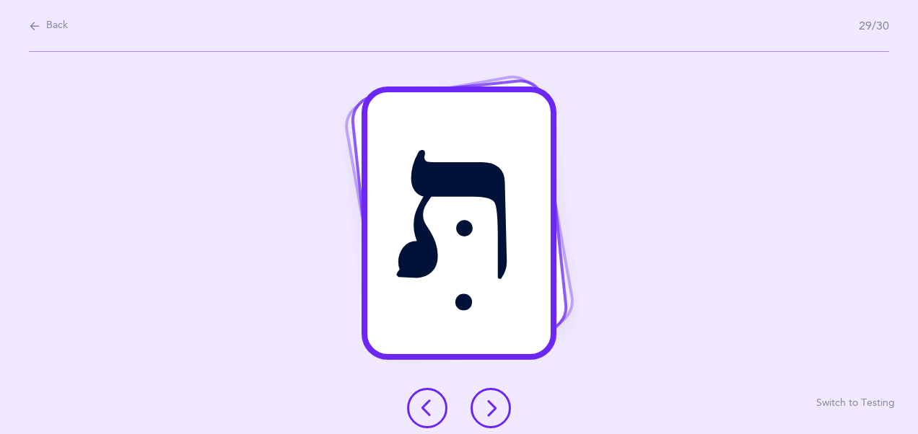
click at [482, 409] on icon at bounding box center [490, 408] width 17 height 17
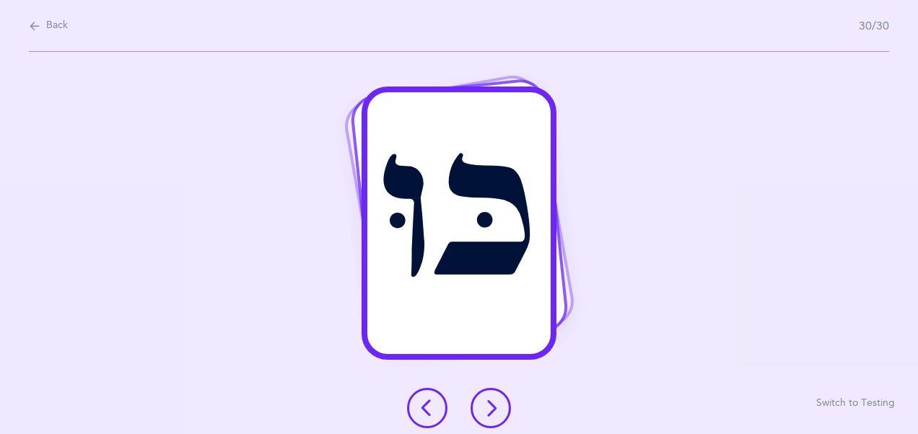
click at [488, 404] on icon at bounding box center [490, 408] width 17 height 17
